Goal: Task Accomplishment & Management: Complete application form

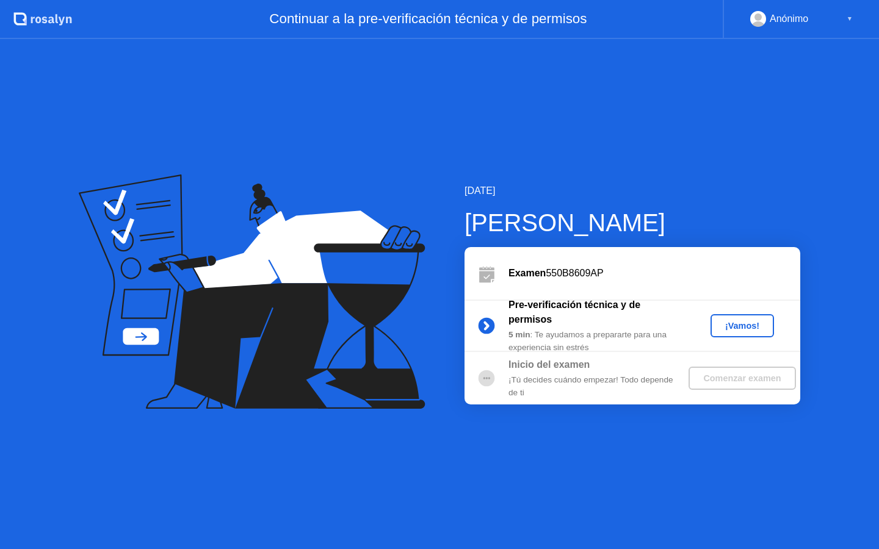
click at [730, 327] on div "¡Vamos!" at bounding box center [742, 326] width 54 height 10
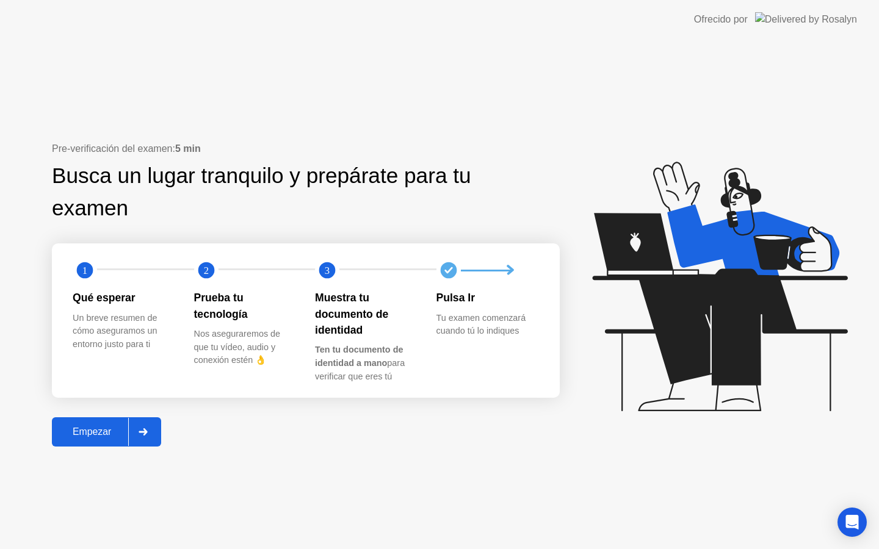
click at [117, 441] on button "Empezar" at bounding box center [106, 431] width 109 height 29
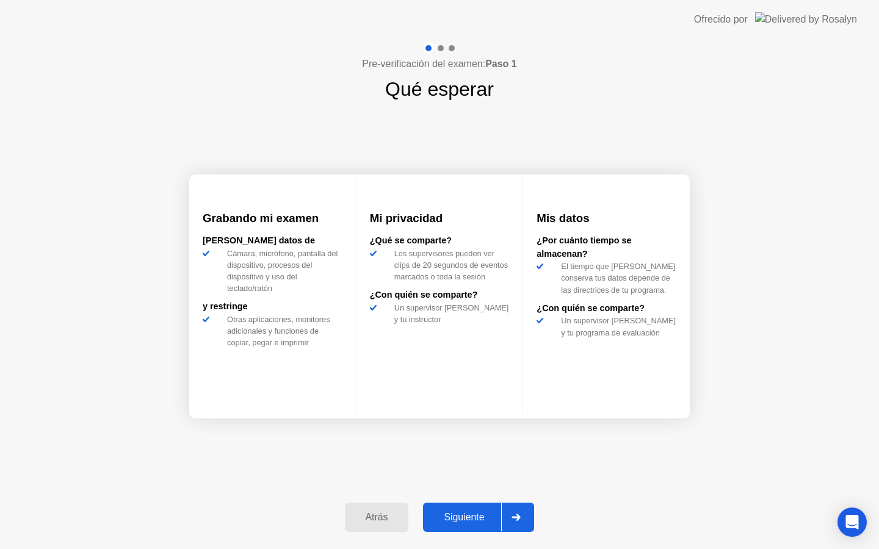
click at [471, 523] on div "Siguiente" at bounding box center [464, 517] width 74 height 11
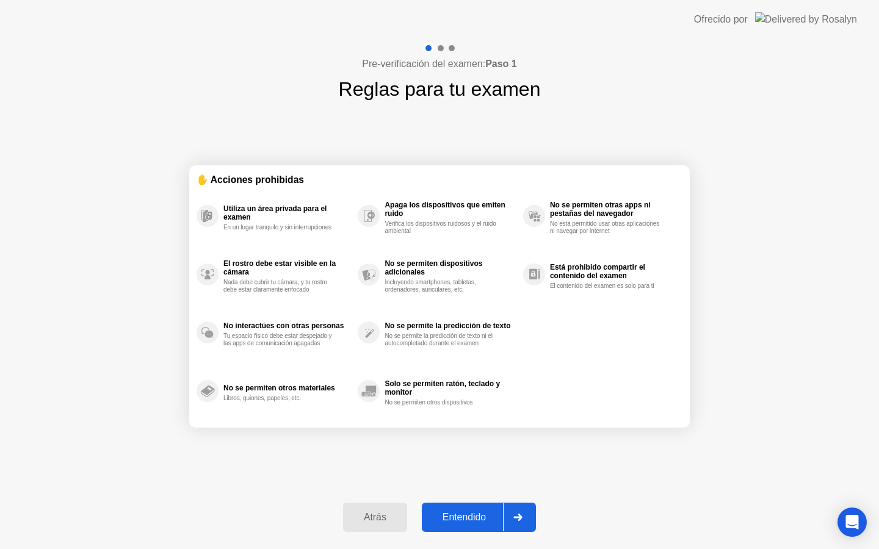
click at [458, 514] on div "Entendido" at bounding box center [464, 517] width 78 height 11
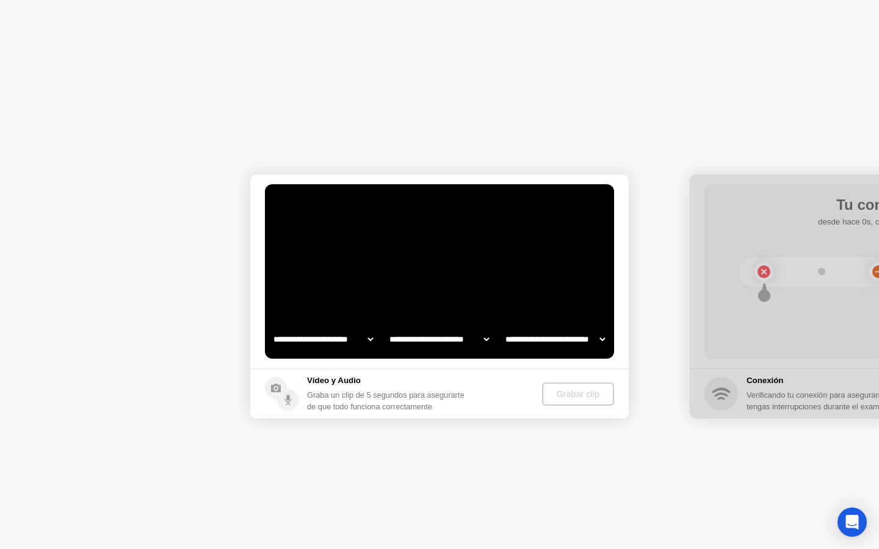
select select "**********"
select select "*******"
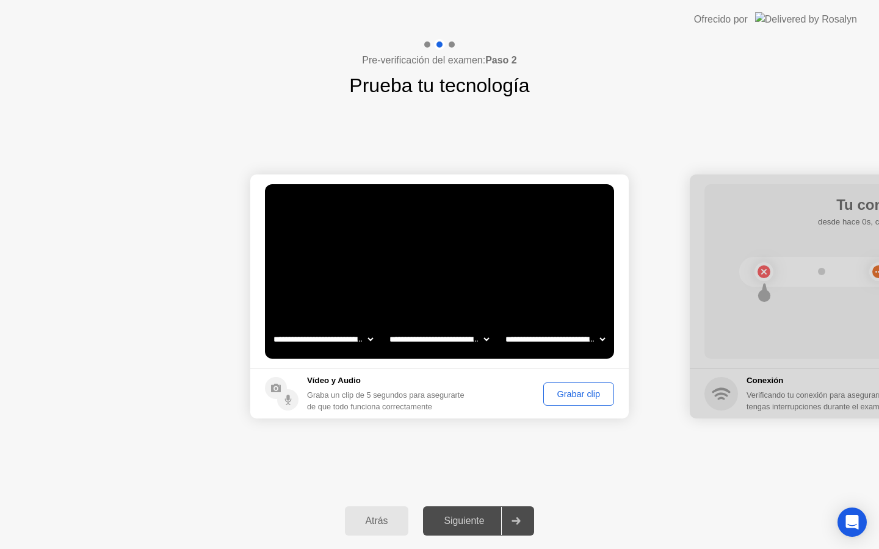
click at [563, 395] on div "Grabar clip" at bounding box center [578, 394] width 62 height 10
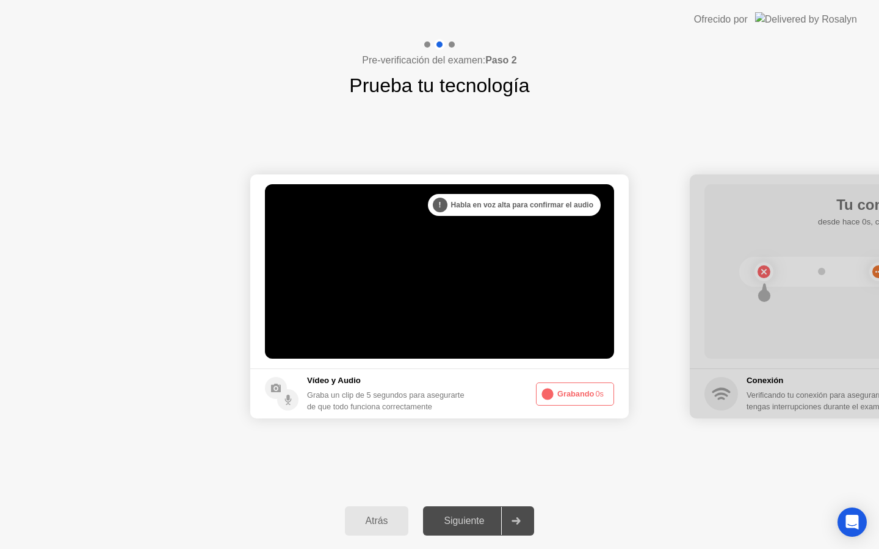
click at [574, 403] on button "Grabando 0s" at bounding box center [575, 394] width 78 height 23
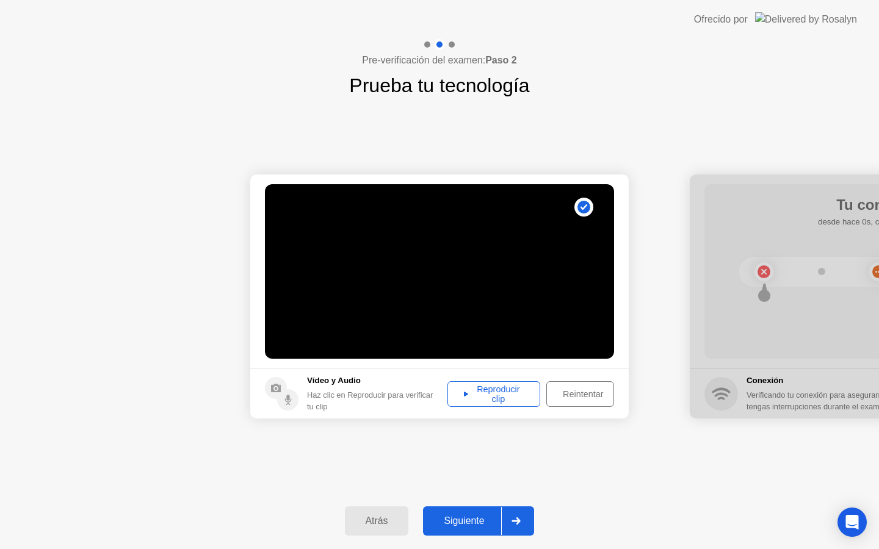
click at [565, 397] on div "Reintentar" at bounding box center [583, 394] width 65 height 10
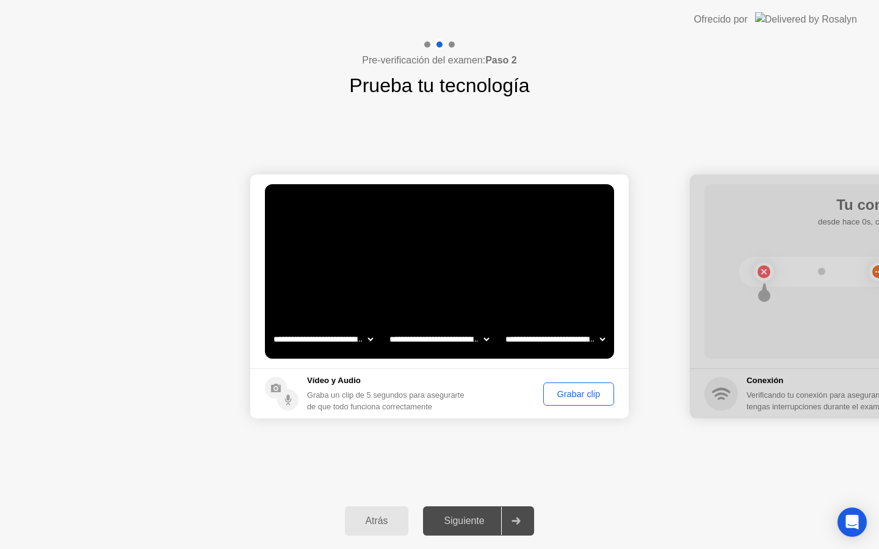
click at [563, 395] on div "Grabar clip" at bounding box center [578, 394] width 62 height 10
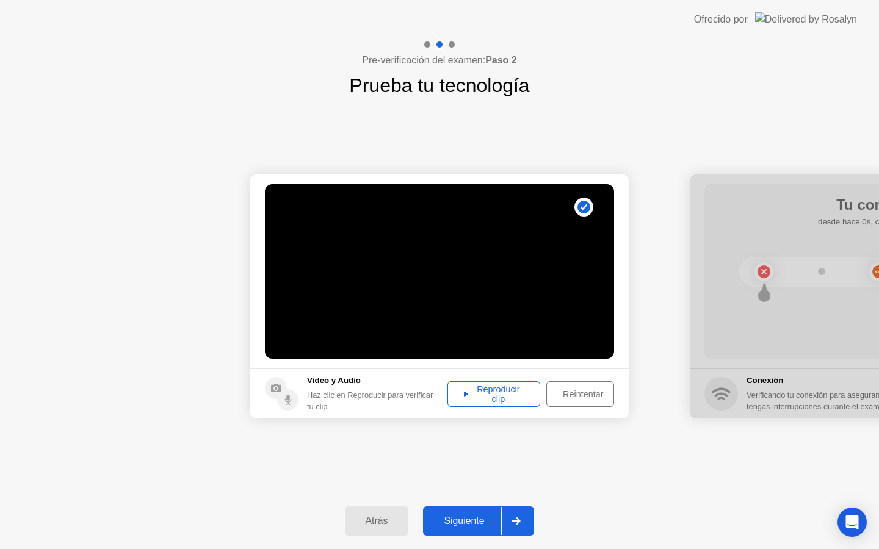
click at [469, 398] on div "Reproducir clip" at bounding box center [494, 395] width 84 height 20
click at [590, 399] on div "Reintentar" at bounding box center [583, 394] width 65 height 10
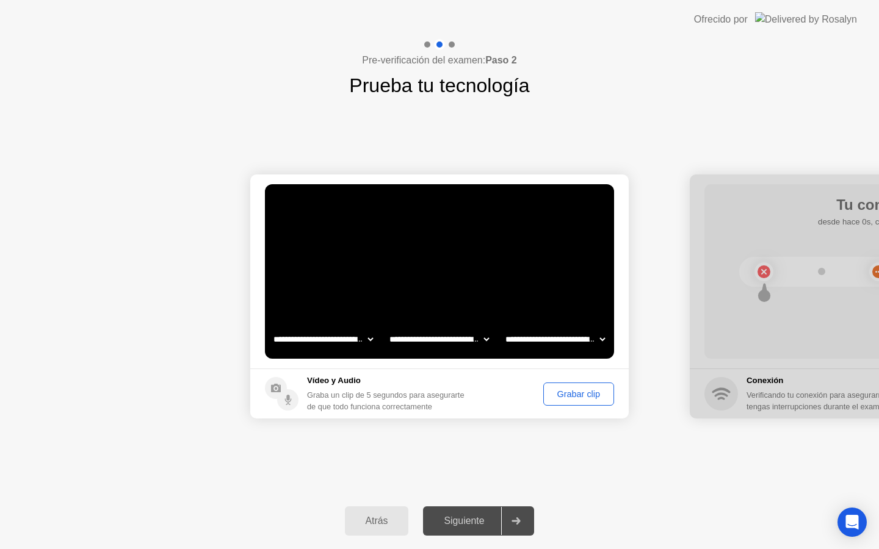
click at [577, 394] on div "Grabar clip" at bounding box center [578, 394] width 62 height 10
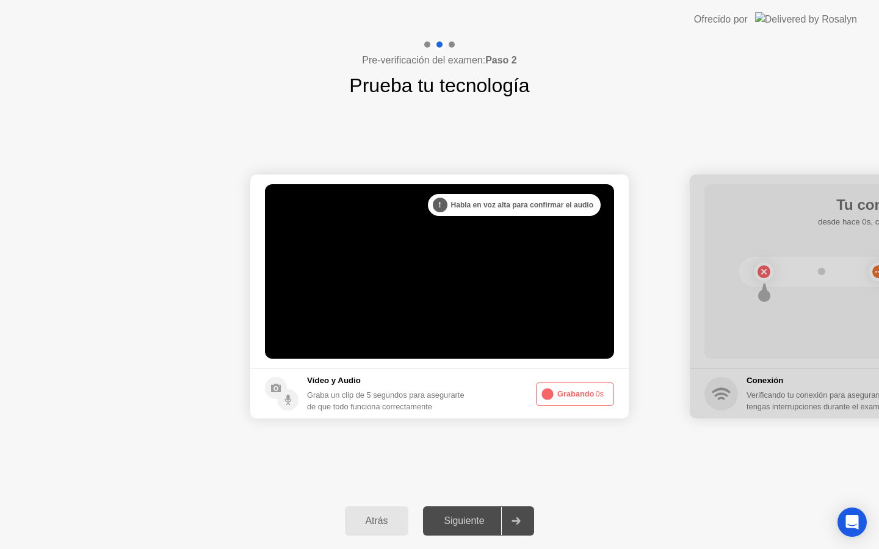
click at [577, 394] on button "Grabando 0s" at bounding box center [575, 394] width 78 height 23
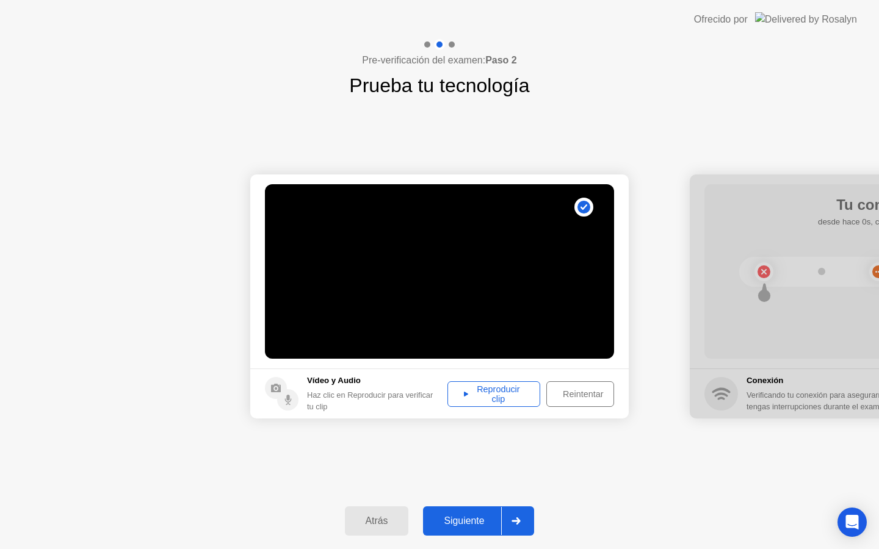
click at [519, 399] on div "Reproducir clip" at bounding box center [494, 395] width 84 height 20
click at [470, 516] on div "Siguiente" at bounding box center [464, 521] width 74 height 11
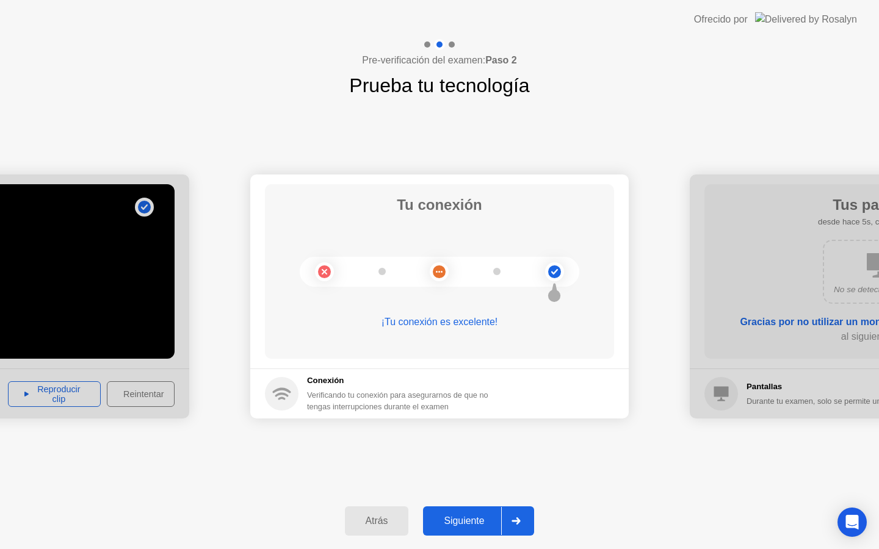
click at [508, 512] on div at bounding box center [515, 521] width 29 height 28
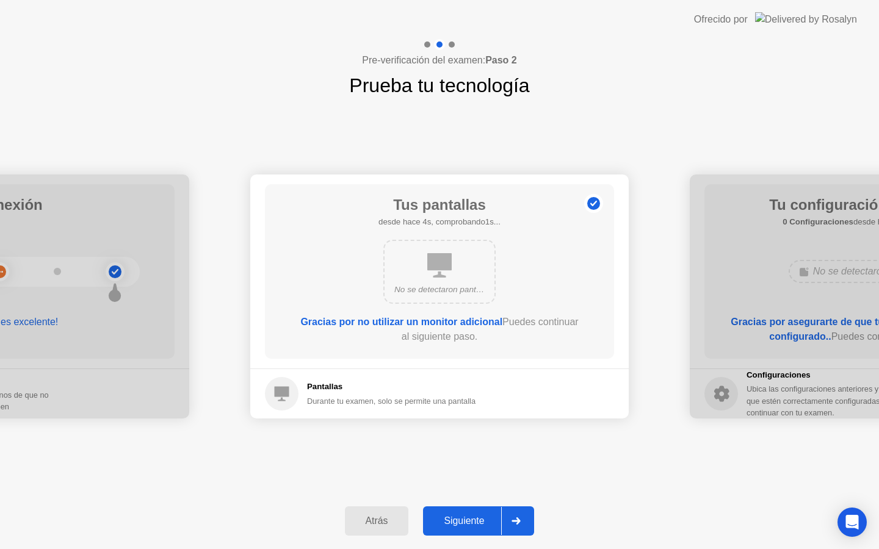
click at [479, 523] on div "Siguiente" at bounding box center [464, 521] width 74 height 11
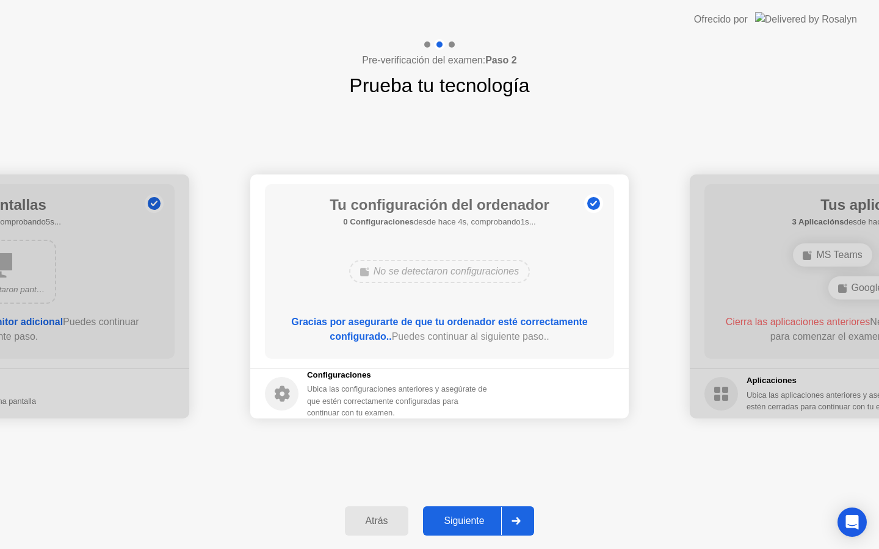
click at [464, 522] on div "Siguiente" at bounding box center [464, 521] width 74 height 11
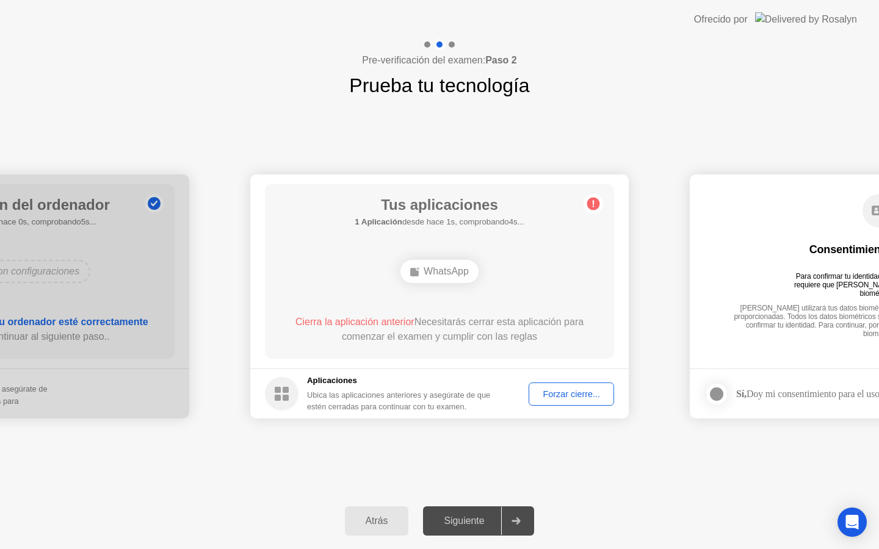
click at [454, 273] on div "WhatsApp" at bounding box center [439, 271] width 78 height 23
click at [587, 399] on div "Forzar cierre..." at bounding box center [571, 394] width 77 height 10
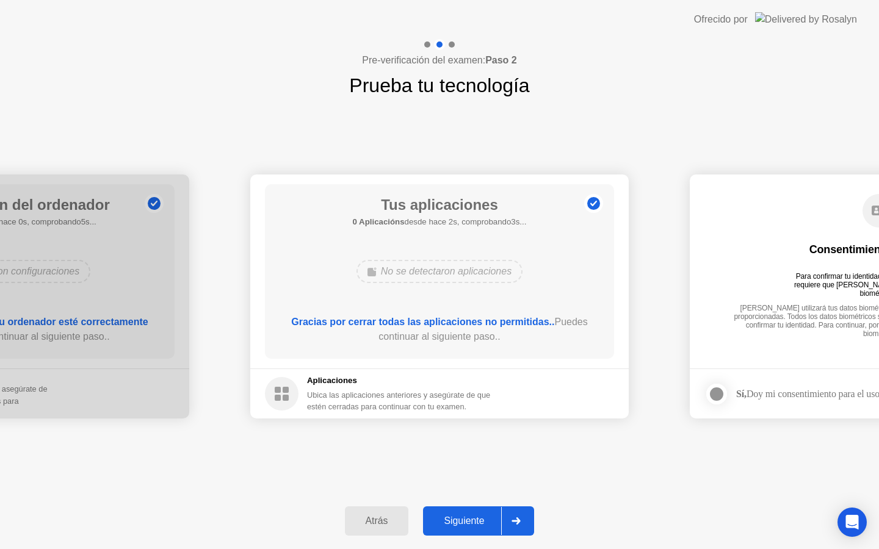
click at [488, 519] on div "Siguiente" at bounding box center [464, 521] width 74 height 11
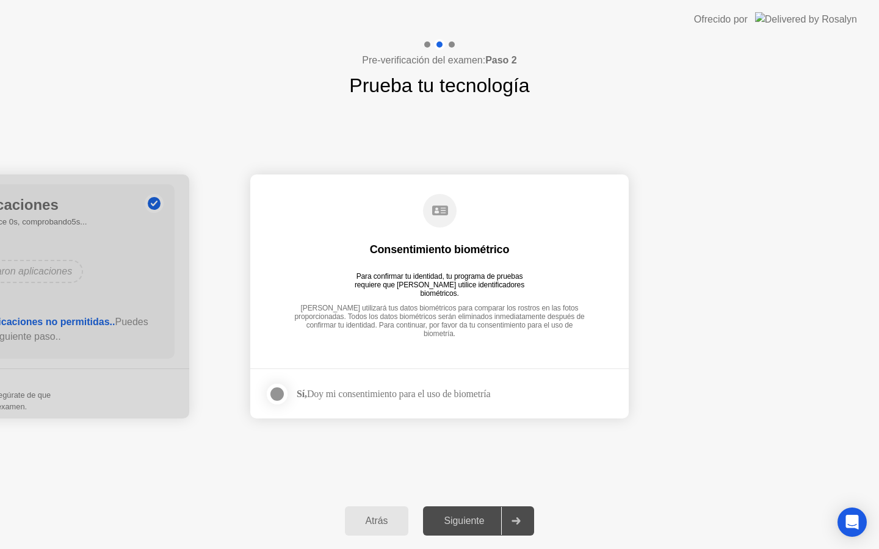
click at [272, 395] on div at bounding box center [277, 394] width 15 height 15
click at [457, 521] on div "Siguiente" at bounding box center [464, 521] width 74 height 11
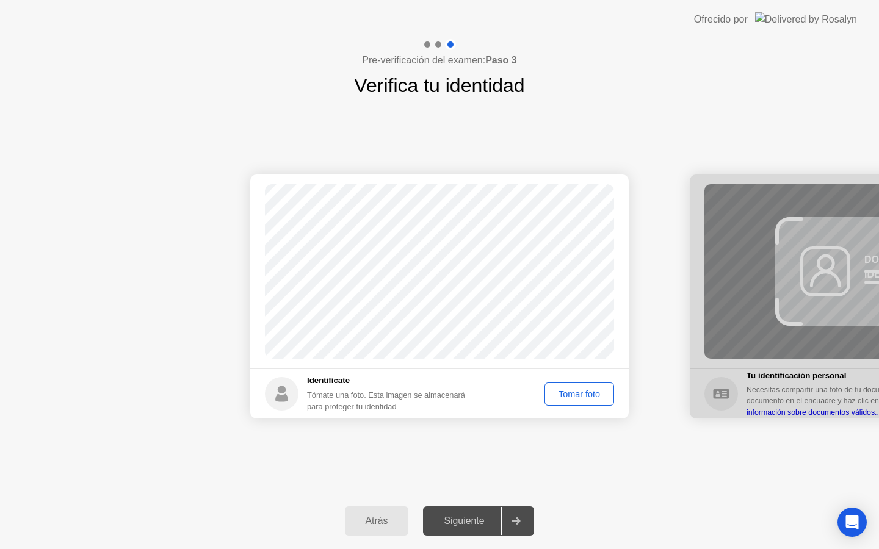
click at [580, 395] on div "Tomar foto" at bounding box center [579, 394] width 61 height 10
click at [488, 530] on button "Siguiente" at bounding box center [478, 521] width 111 height 29
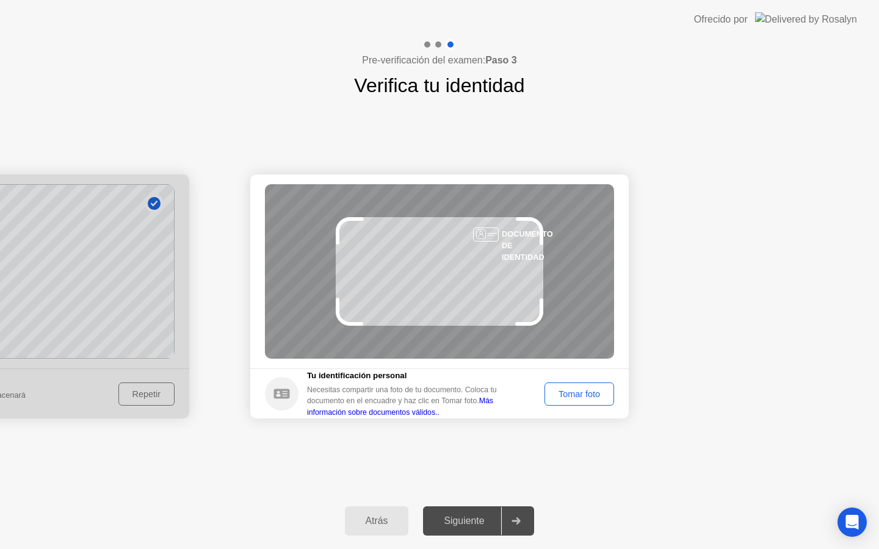
click at [573, 397] on div "Tomar foto" at bounding box center [579, 394] width 61 height 10
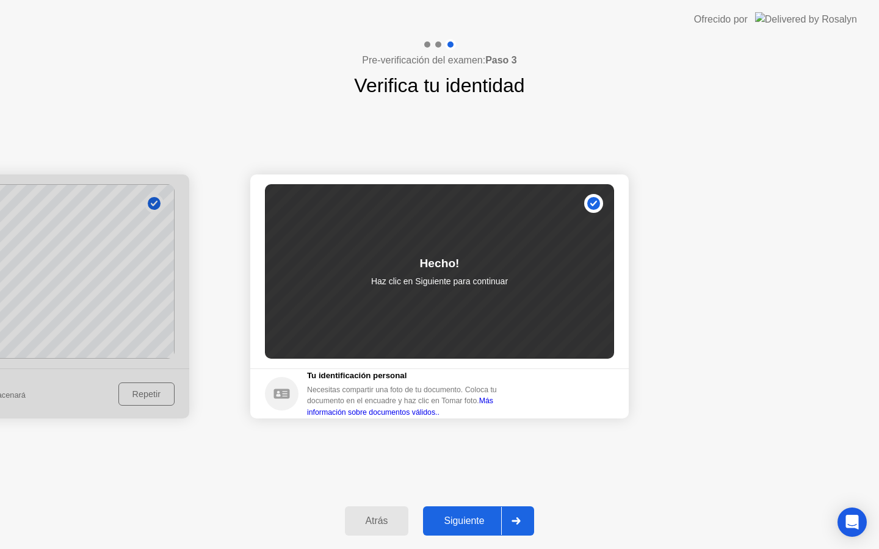
click at [477, 517] on div "Siguiente" at bounding box center [464, 521] width 74 height 11
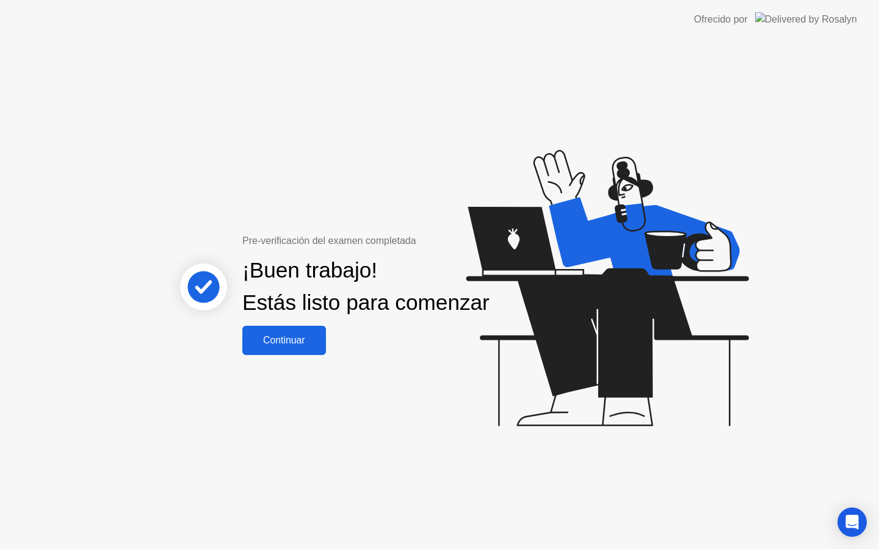
click at [298, 346] on div "Continuar" at bounding box center [284, 340] width 76 height 11
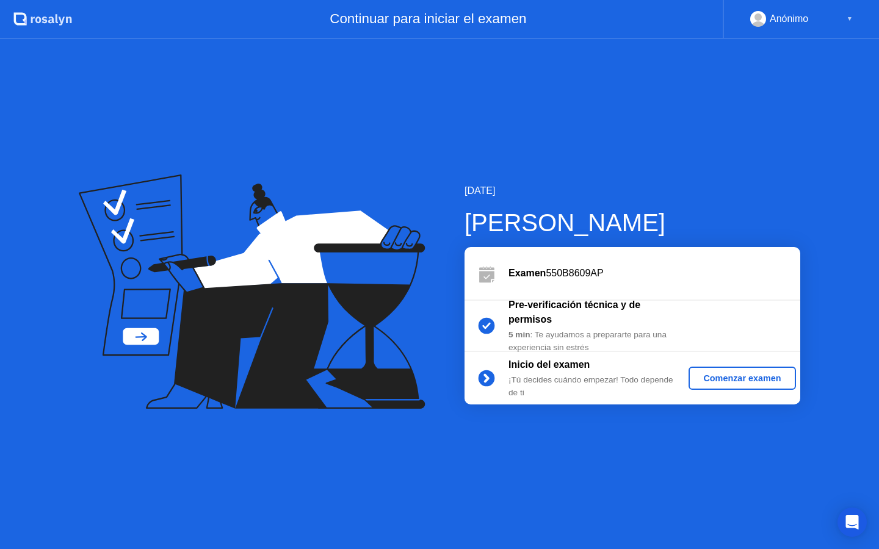
click at [737, 383] on div "Comenzar examen" at bounding box center [741, 379] width 97 height 10
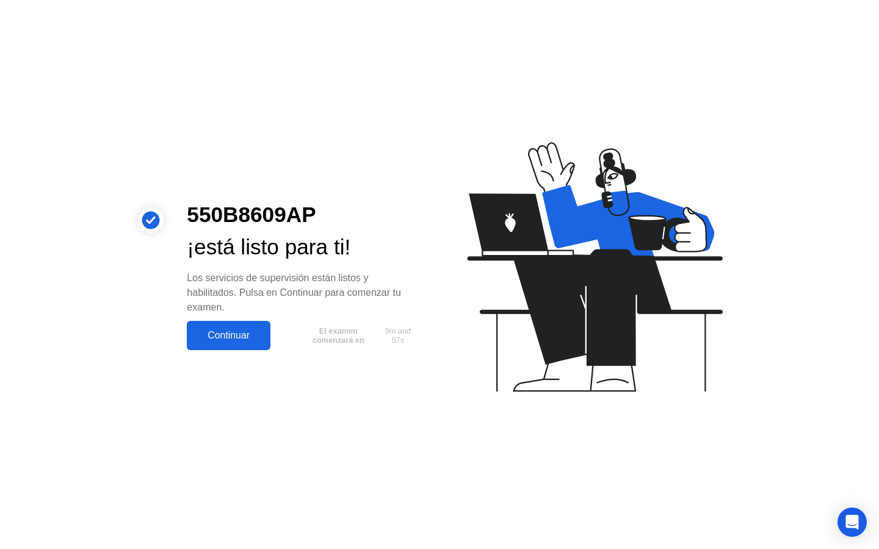
click at [245, 337] on div "Continuar" at bounding box center [228, 335] width 76 height 11
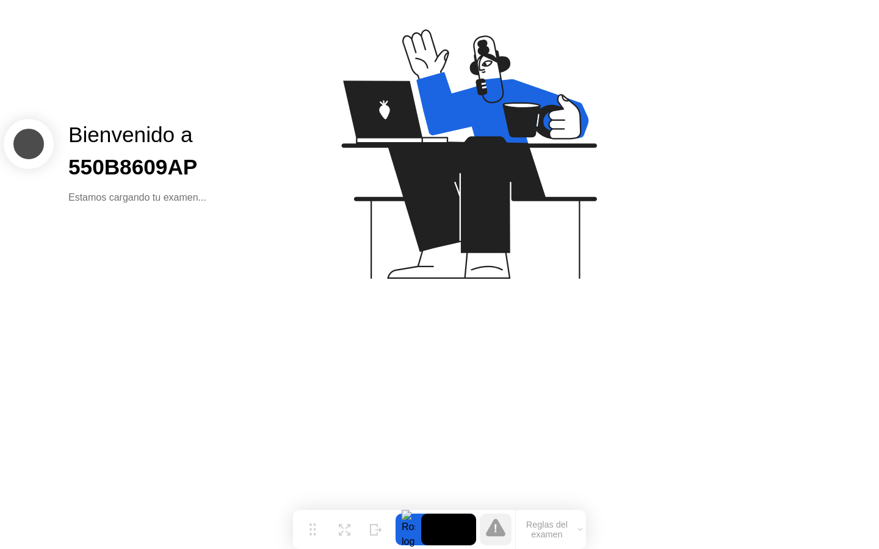
click at [554, 525] on button "Reglas del examen" at bounding box center [551, 529] width 70 height 21
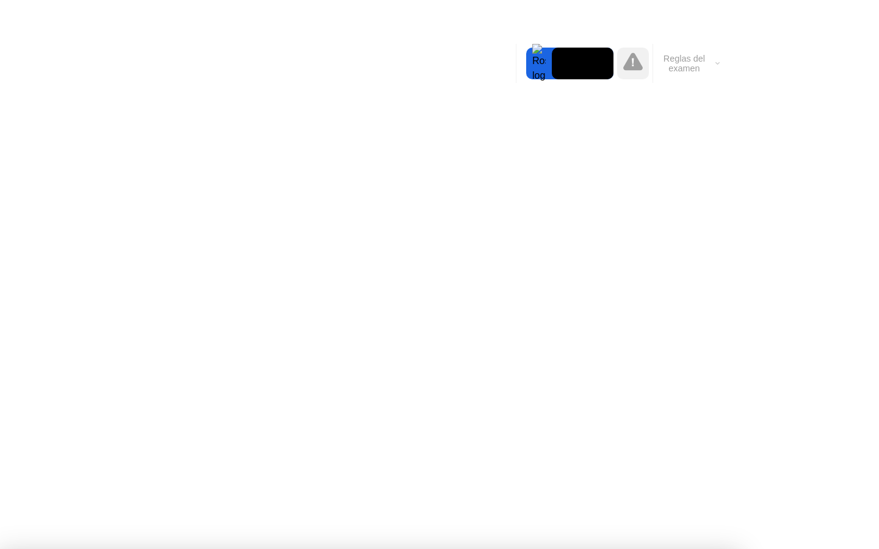
drag, startPoint x: 488, startPoint y: 296, endPoint x: 571, endPoint y: 317, distance: 85.1
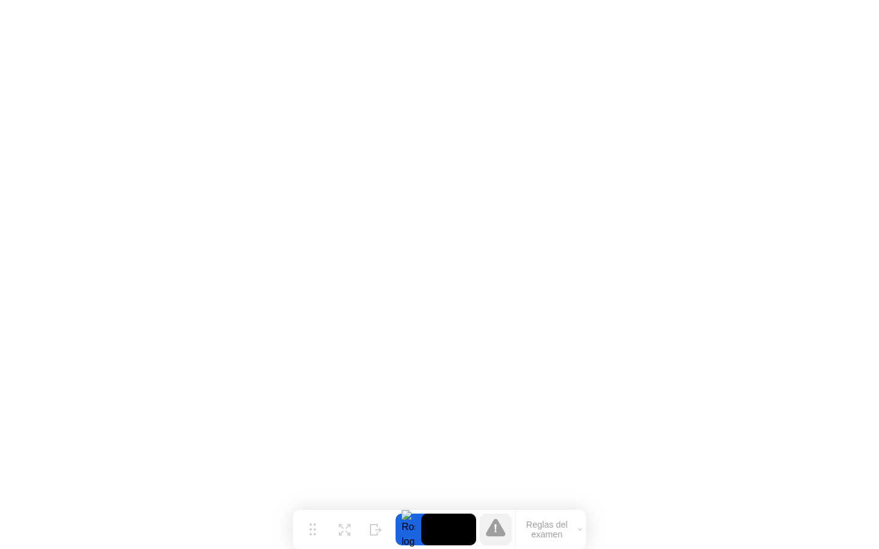
click at [449, 527] on video at bounding box center [448, 530] width 55 height 32
click at [417, 534] on div at bounding box center [409, 530] width 26 height 32
click at [500, 527] on icon at bounding box center [496, 528] width 20 height 18
click at [460, 527] on video at bounding box center [448, 530] width 55 height 32
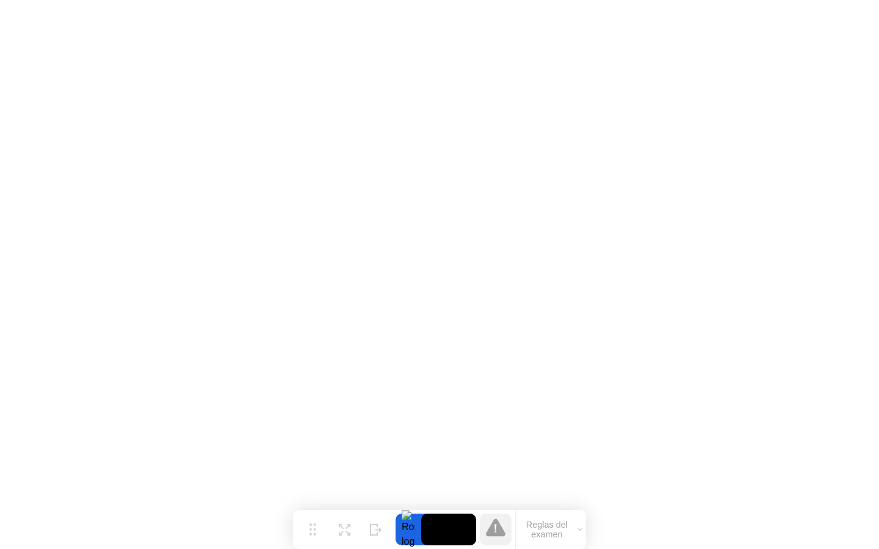
click at [413, 526] on div at bounding box center [409, 530] width 26 height 32
